Goal: Information Seeking & Learning: Learn about a topic

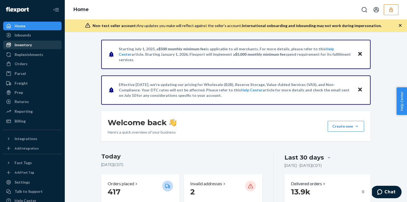
click at [35, 45] on div "Inventory" at bounding box center [32, 45] width 57 height 8
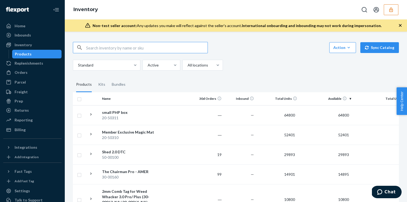
click at [121, 49] on input "text" at bounding box center [147, 47] width 122 height 11
type input "70-00250"
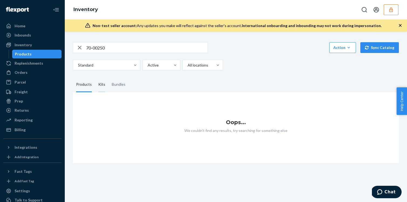
click at [102, 85] on div "Kits" at bounding box center [101, 84] width 7 height 15
click at [95, 77] on input "Kits" at bounding box center [95, 77] width 0 height 0
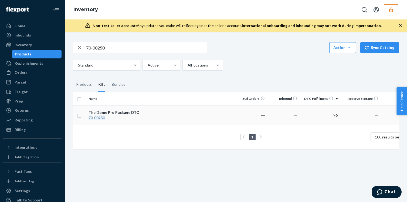
click at [149, 118] on td at bounding box center [191, 115] width 88 height 20
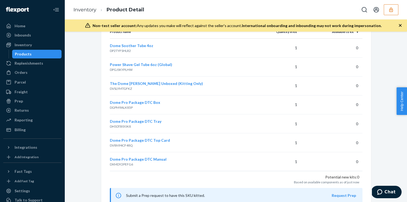
scroll to position [424, 0]
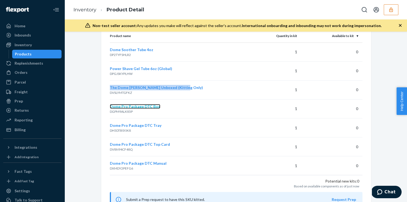
click at [139, 107] on span "Dome Pro Package DTC Box" at bounding box center [135, 106] width 51 height 5
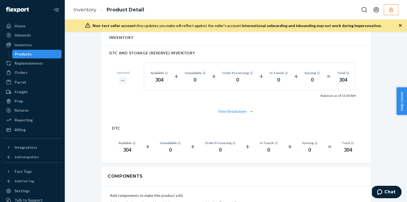
scroll to position [251, 0]
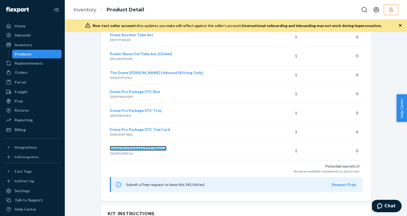
scroll to position [434, 0]
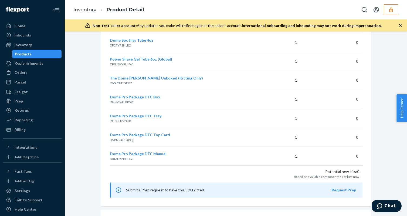
click at [213, 170] on p "Potential new kits: 0" at bounding box center [236, 171] width 246 height 5
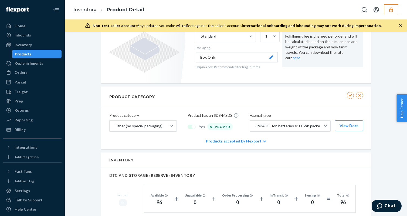
scroll to position [0, 0]
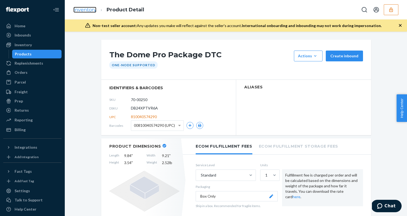
click at [89, 9] on link "Inventory" at bounding box center [84, 10] width 23 height 6
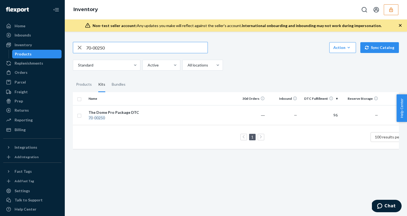
click at [79, 48] on icon "button" at bounding box center [80, 48] width 4 height 4
click at [137, 48] on input "70-00250" at bounding box center [147, 47] width 122 height 11
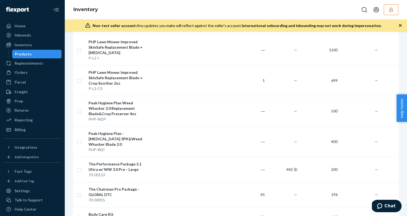
scroll to position [376, 0]
click at [132, 161] on div "The Performance Package 5.1 Ultra w/ WW 3.0 Pro - Large" at bounding box center [117, 166] width 56 height 11
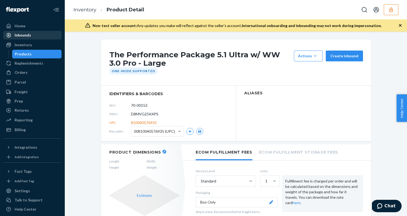
click at [18, 37] on div "Inbounds" at bounding box center [23, 34] width 16 height 5
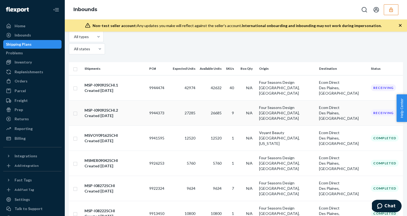
scroll to position [30, 0]
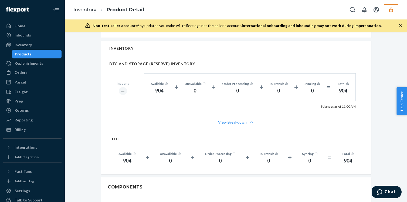
scroll to position [226, 0]
